Goal: Find specific page/section: Find specific page/section

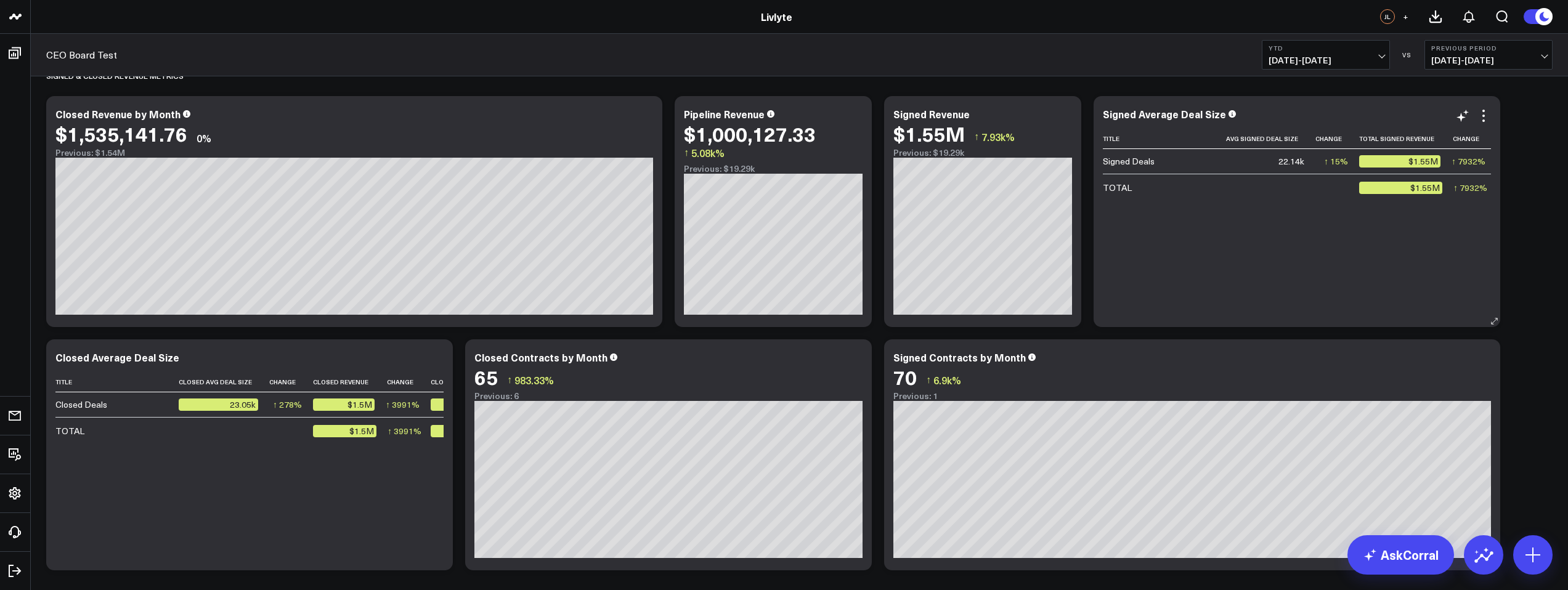
scroll to position [0, 127]
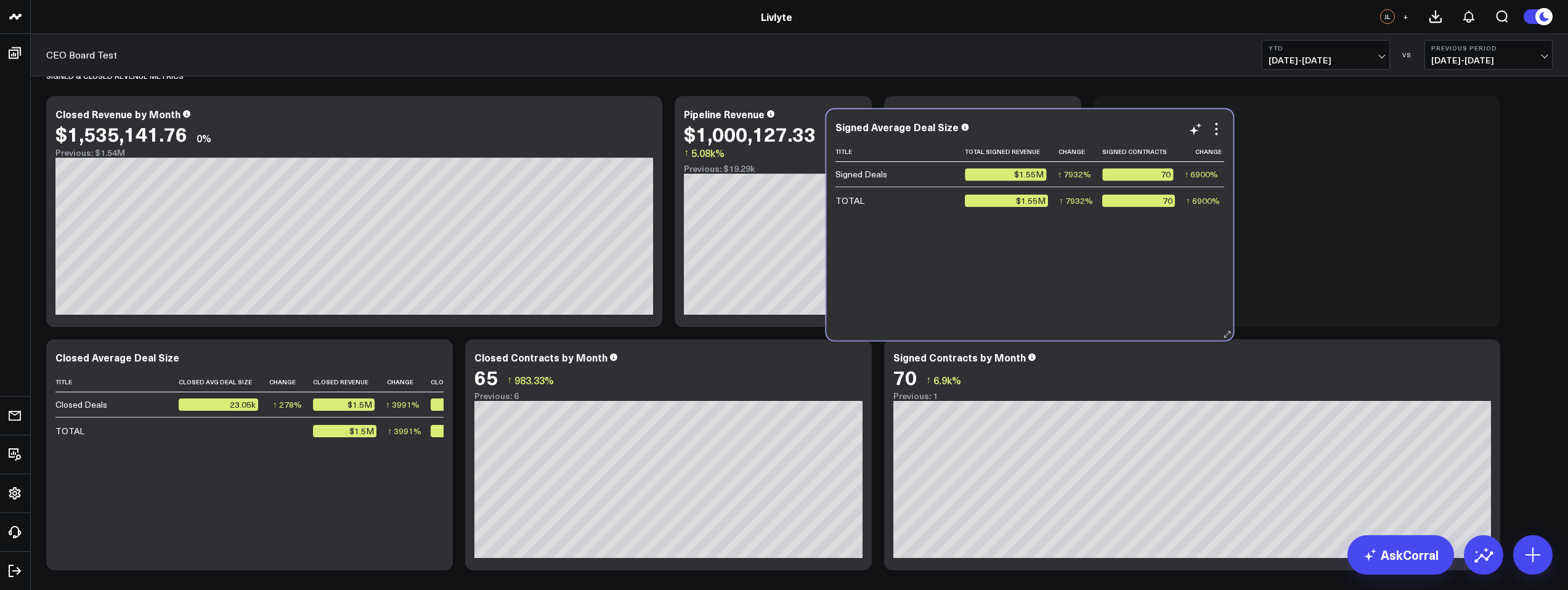
drag, startPoint x: 1279, startPoint y: 323, endPoint x: 1136, endPoint y: 330, distance: 143.2
click at [1137, 329] on div "Signed Average Deal Size Title Avg Signed Deal Size Change Total Signed Revenue…" at bounding box center [1030, 224] width 407 height 231
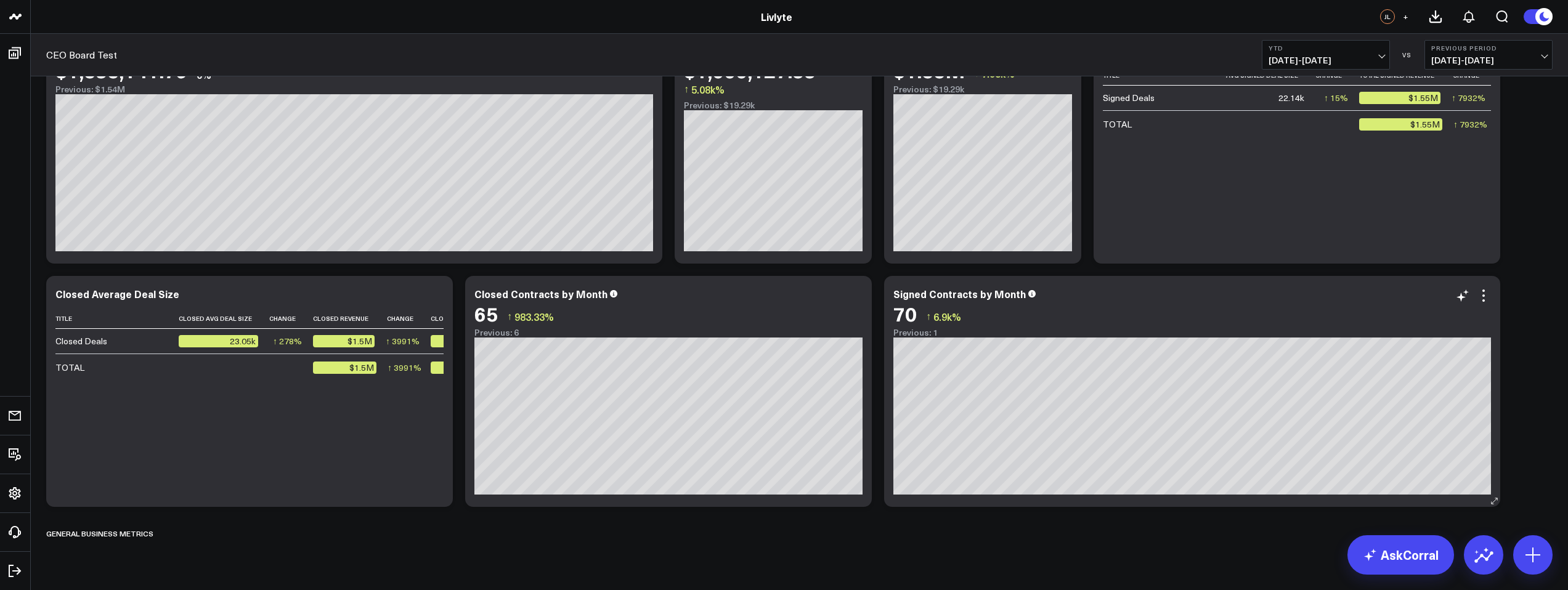
scroll to position [116, 0]
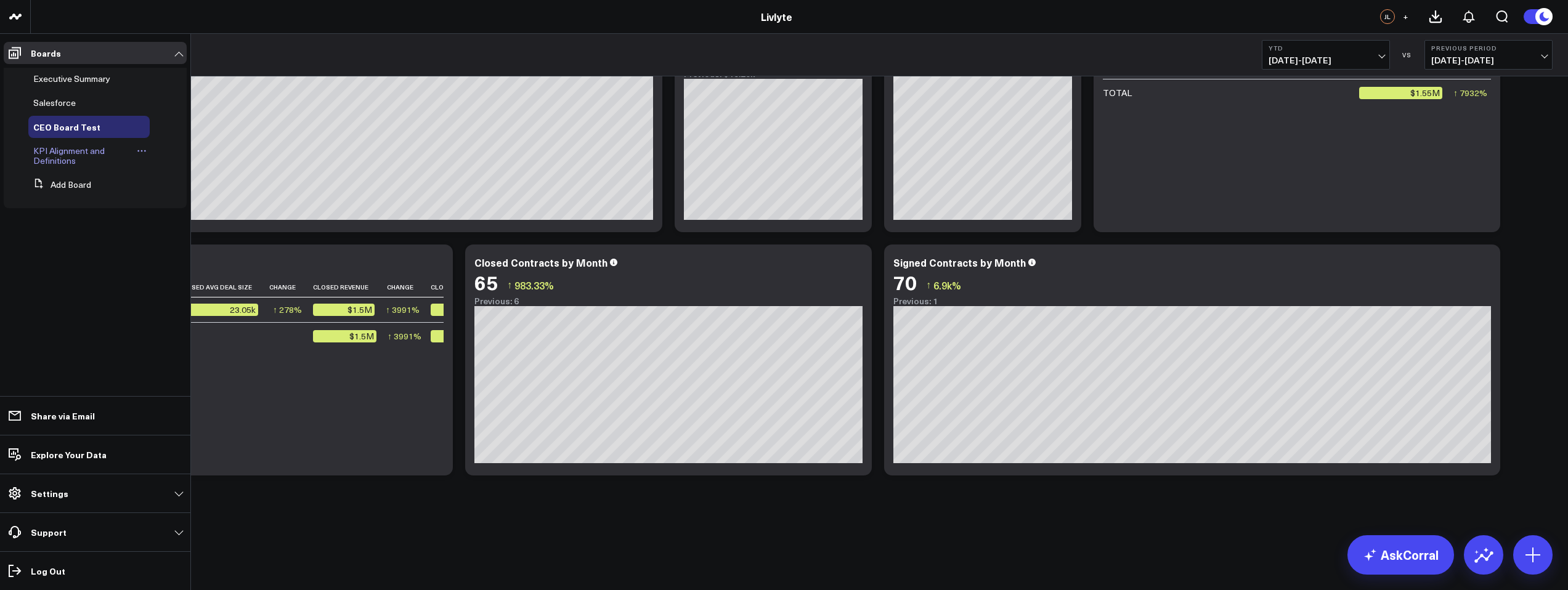
click at [68, 153] on span "KPI Alignment and Definitions" at bounding box center [68, 155] width 72 height 22
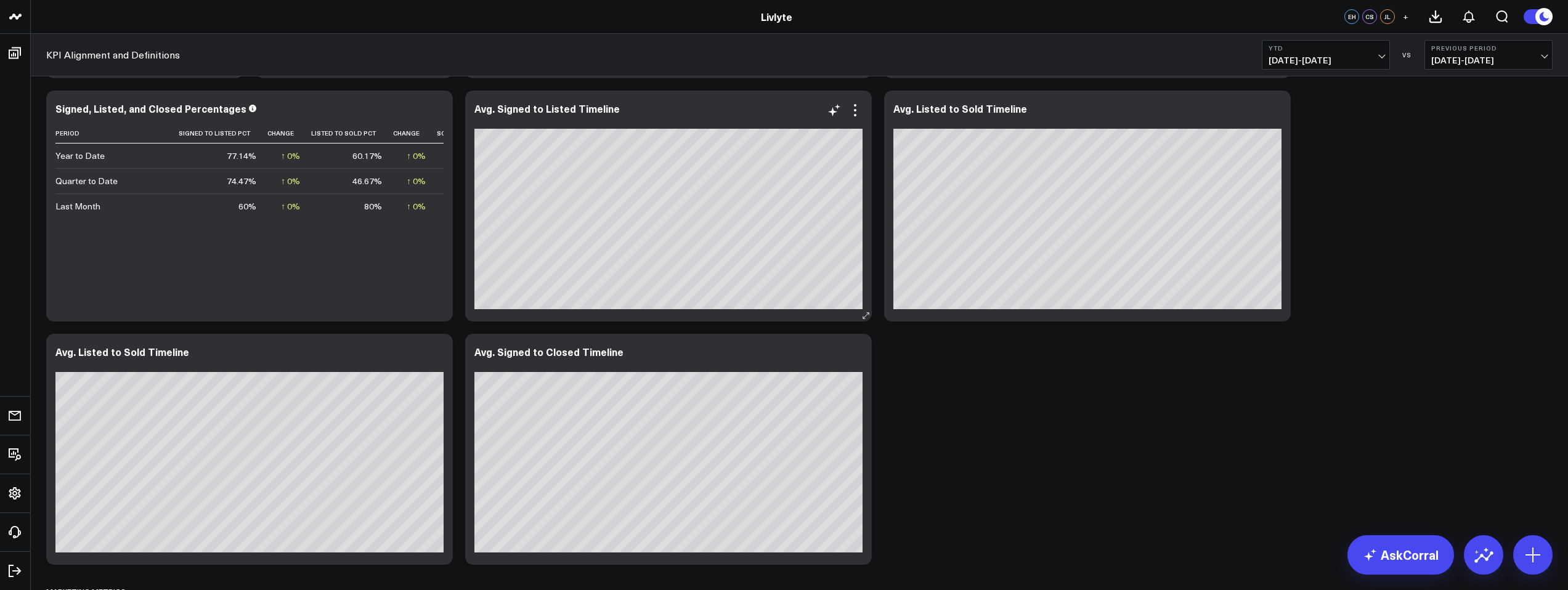
scroll to position [1535, 0]
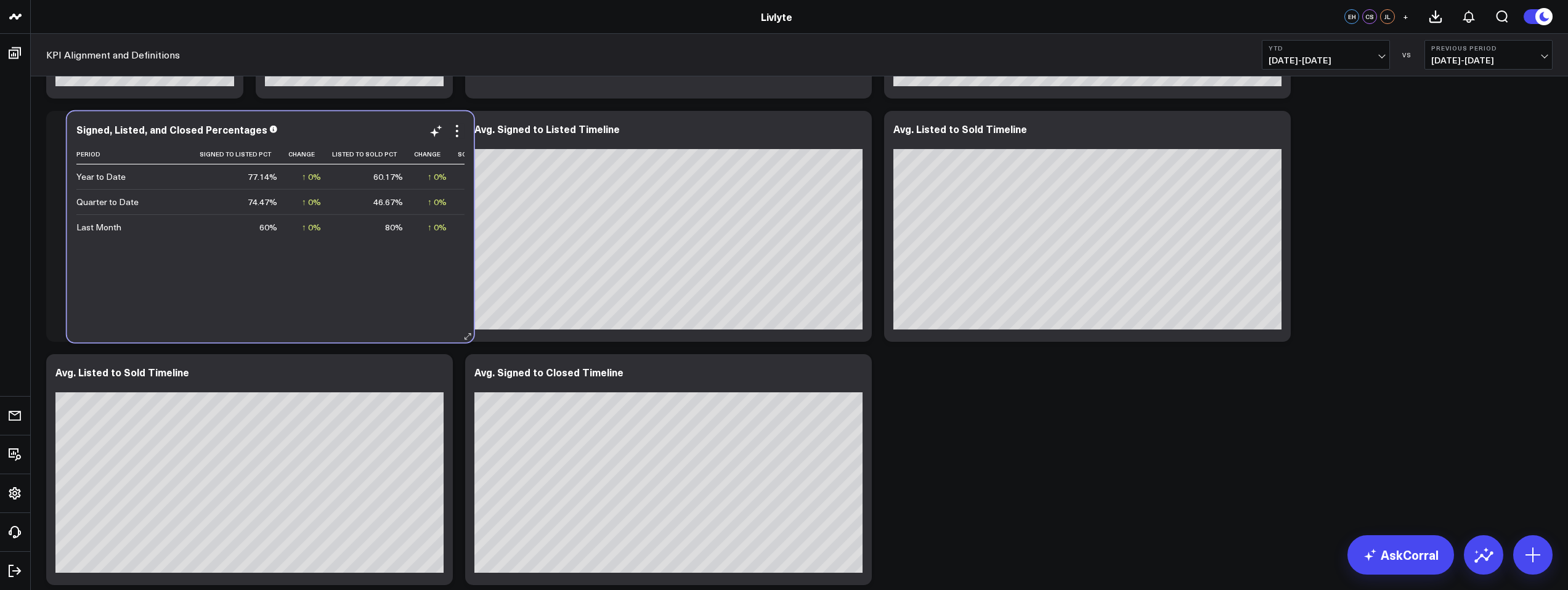
drag, startPoint x: 284, startPoint y: 331, endPoint x: 289, endPoint y: 328, distance: 5.8
click at [297, 329] on div "Signed, Listed, and Closed Percentages Period Signed To Listed Pct Change Liste…" at bounding box center [271, 227] width 407 height 231
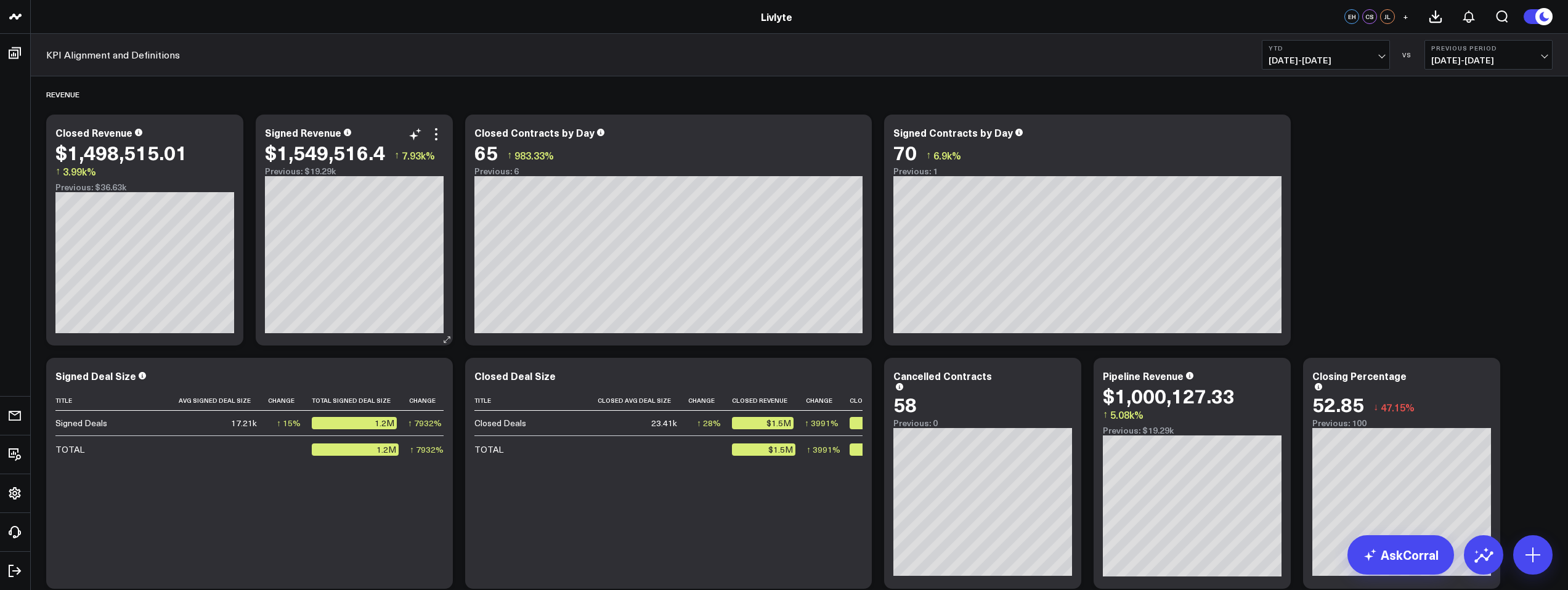
scroll to position [0, 0]
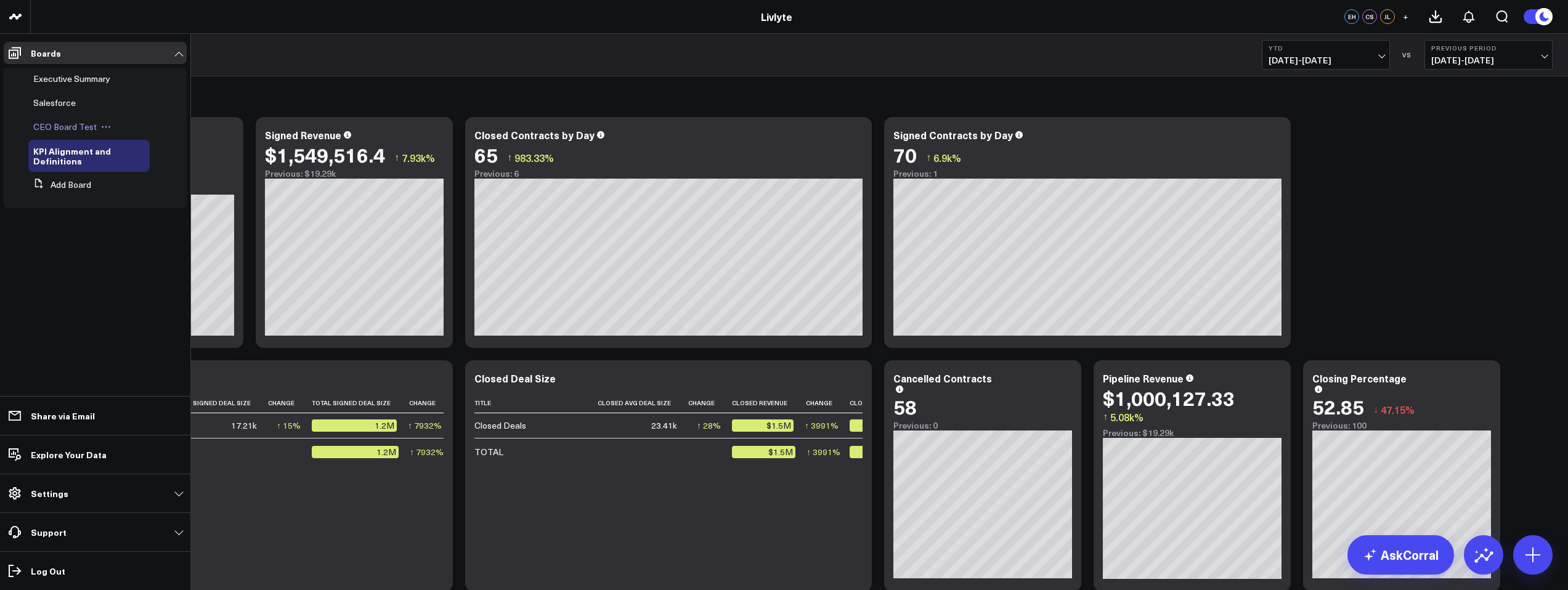
click at [96, 127] on button at bounding box center [105, 127] width 18 height 10
click at [57, 122] on span "CEO Board Test" at bounding box center [64, 126] width 63 height 12
